Goal: Task Accomplishment & Management: Manage account settings

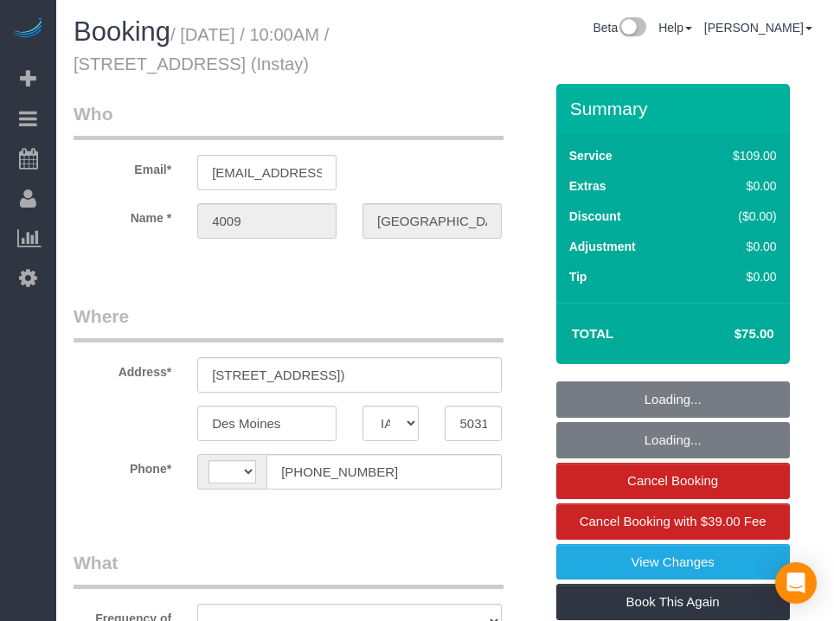
select select "IA"
select select "object:318"
select select "string:[GEOGRAPHIC_DATA]"
select select "object:738"
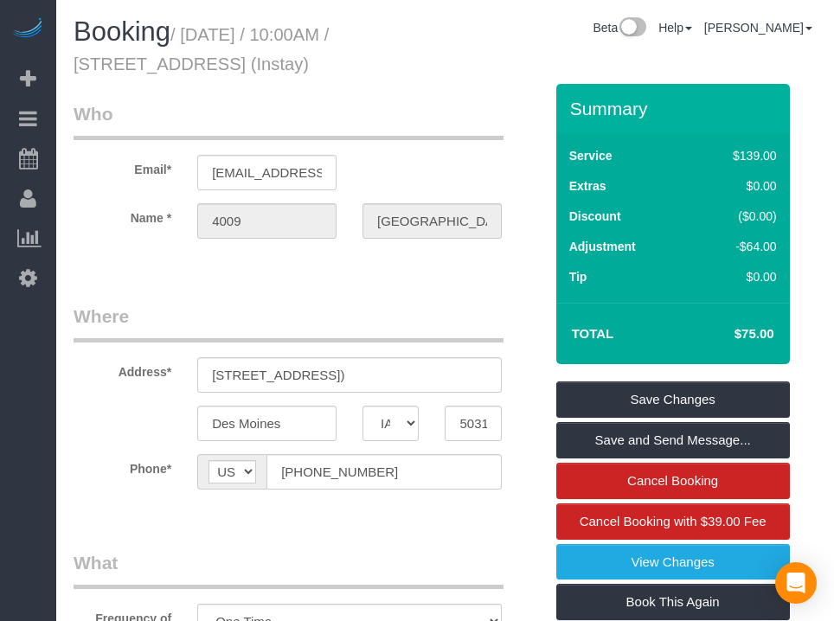
click at [35, 382] on div "Beta Add Booking Bookings Active Bookings Cancelled Bookings Quote Inquiries Do…" at bounding box center [28, 310] width 56 height 621
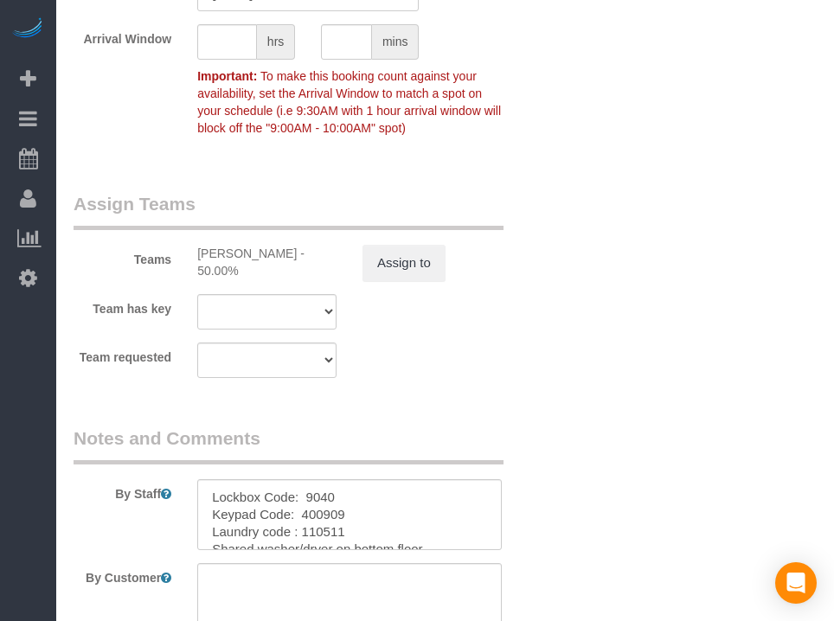
scroll to position [2068, 0]
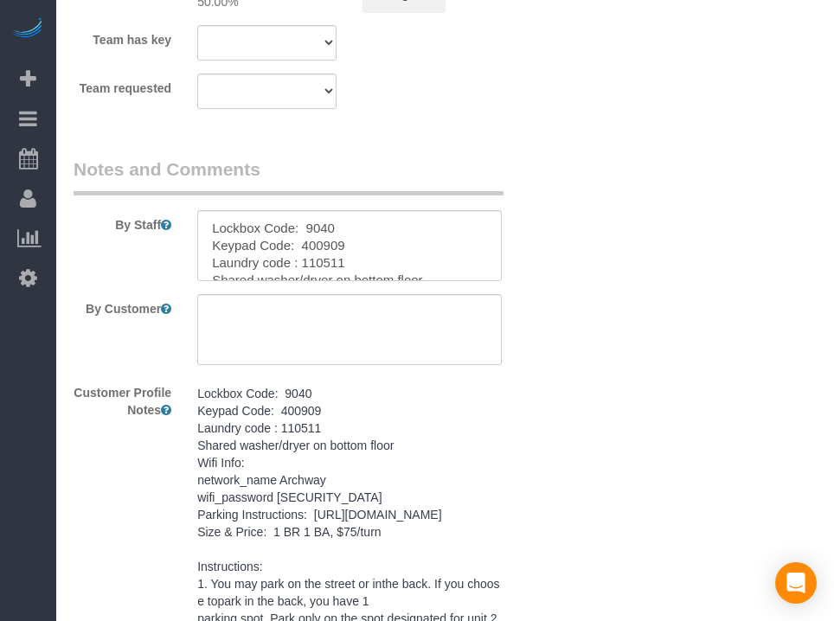
drag, startPoint x: 606, startPoint y: 332, endPoint x: 574, endPoint y: 400, distance: 74.7
drag, startPoint x: 574, startPoint y: 400, endPoint x: 563, endPoint y: 405, distance: 11.6
drag, startPoint x: 563, startPoint y: 405, endPoint x: 536, endPoint y: 328, distance: 81.5
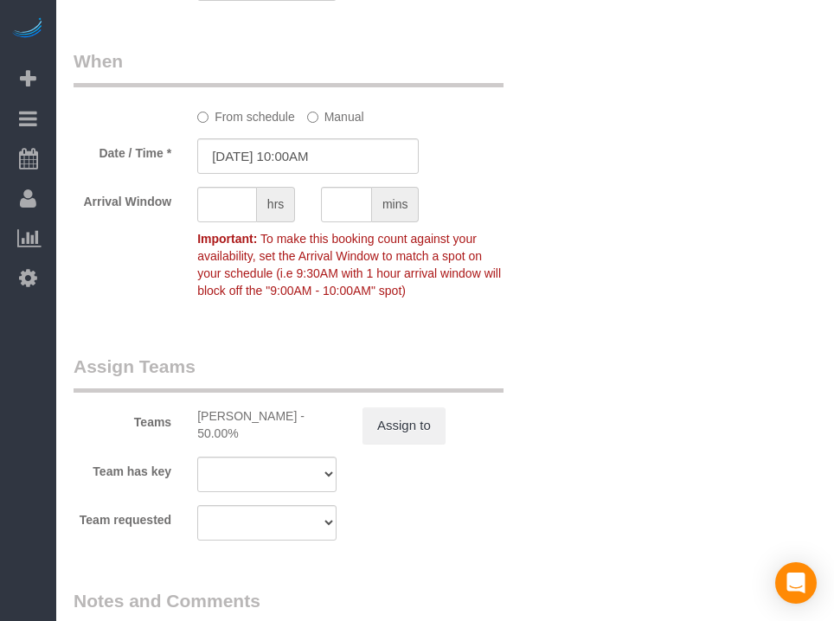
scroll to position [1636, 0]
click at [245, 175] on input "[DATE] 10:00AM" at bounding box center [307, 156] width 221 height 35
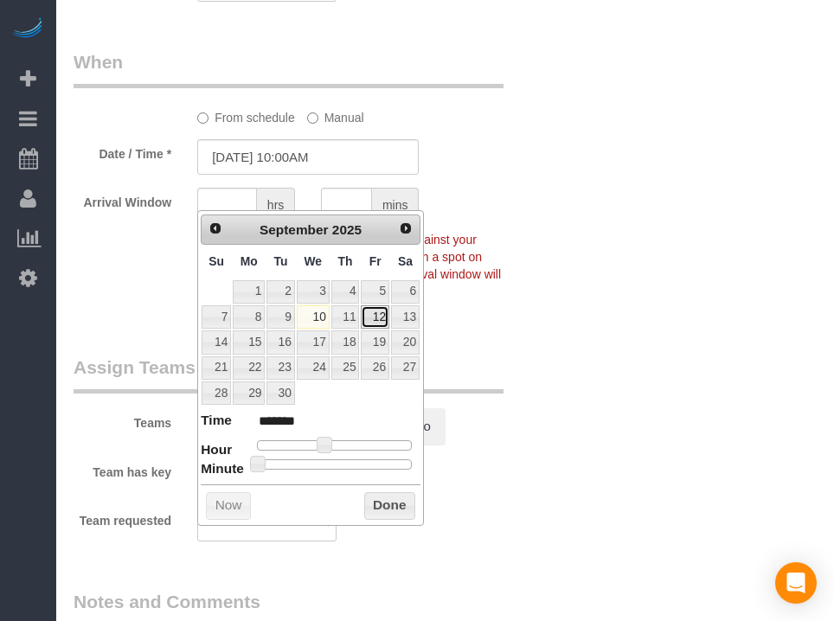
click at [378, 321] on link "12" at bounding box center [375, 316] width 28 height 23
type input "[DATE] 10:30AM"
type input "*******"
click at [340, 459] on div at bounding box center [334, 464] width 155 height 10
click at [398, 496] on button "Done" at bounding box center [389, 506] width 51 height 28
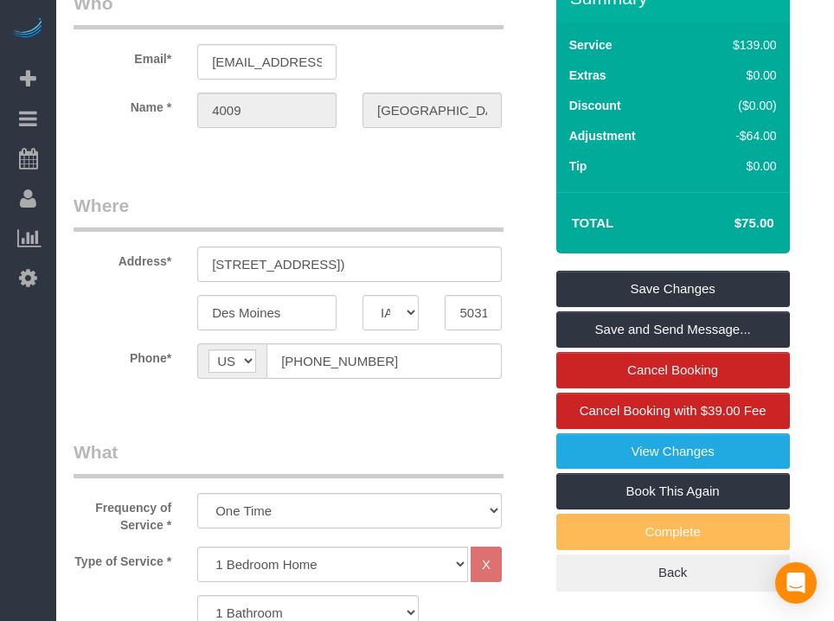
scroll to position [104, 0]
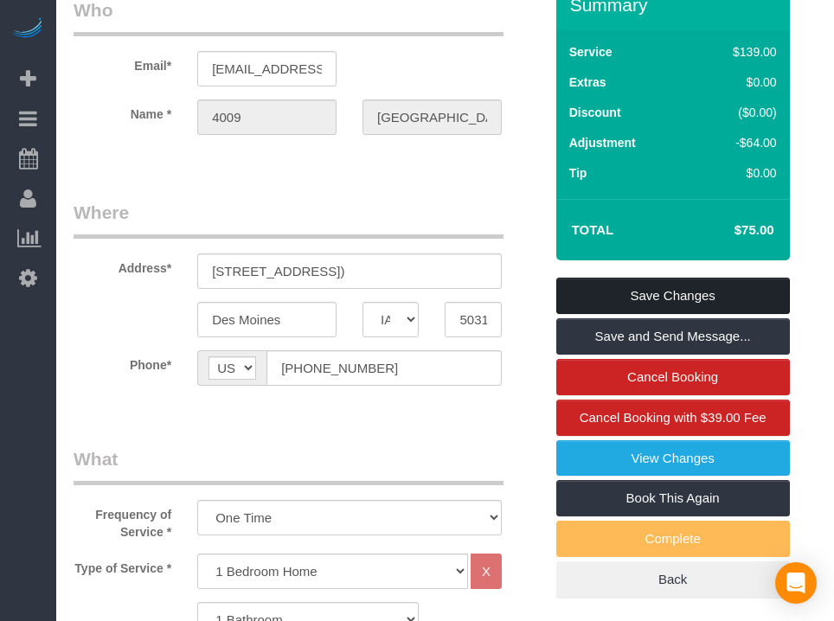
click at [664, 312] on link "Save Changes" at bounding box center [673, 296] width 234 height 36
